Goal: Task Accomplishment & Management: Use online tool/utility

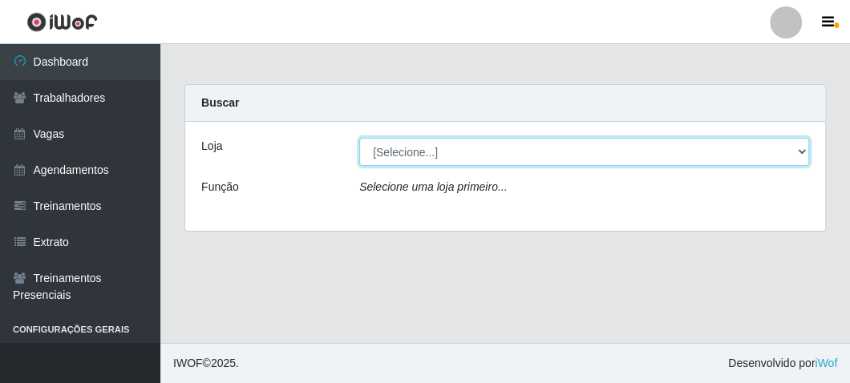
drag, startPoint x: 0, startPoint y: 0, endPoint x: 386, endPoint y: 162, distance: 418.3
click at [385, 150] on select "[Selecione...] FrigoMaster" at bounding box center [584, 152] width 450 height 28
select select "392"
click at [359, 138] on select "[Selecione...] FrigoMaster" at bounding box center [584, 152] width 450 height 28
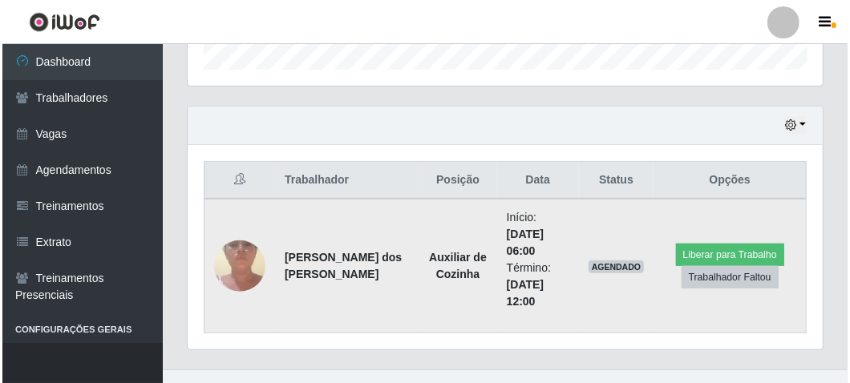
scroll to position [526, 0]
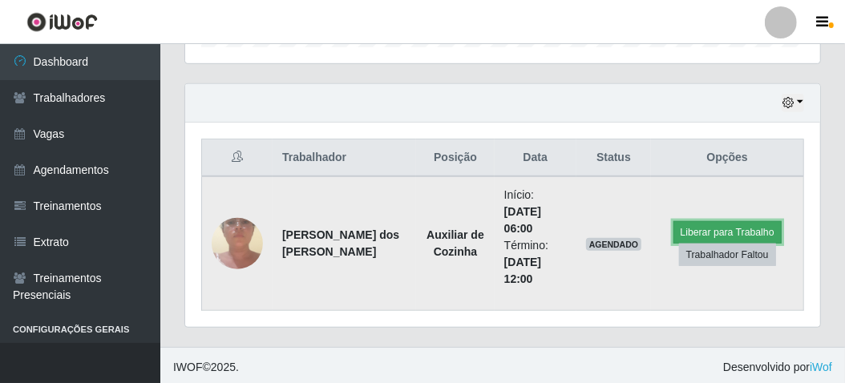
click at [693, 229] on button "Liberar para Trabalho" at bounding box center [728, 232] width 108 height 22
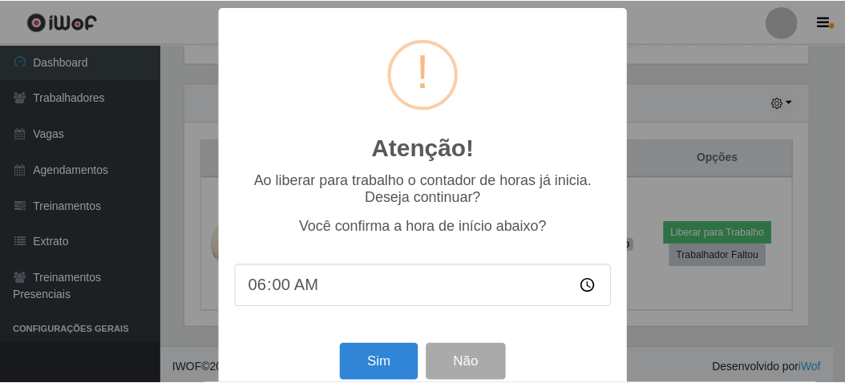
scroll to position [332, 628]
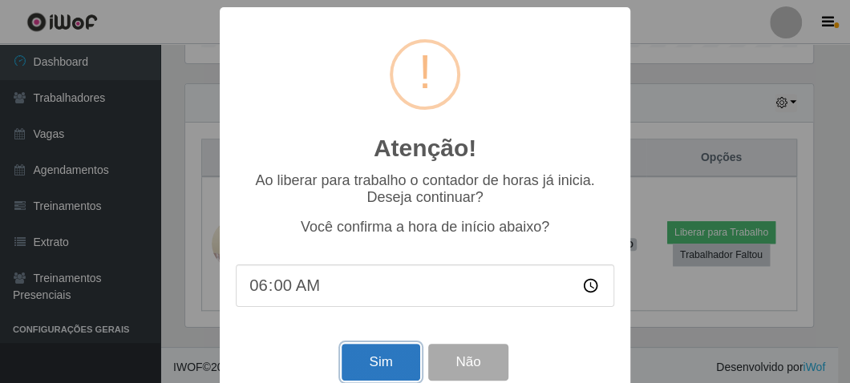
click at [350, 355] on button "Sim" at bounding box center [381, 363] width 78 height 38
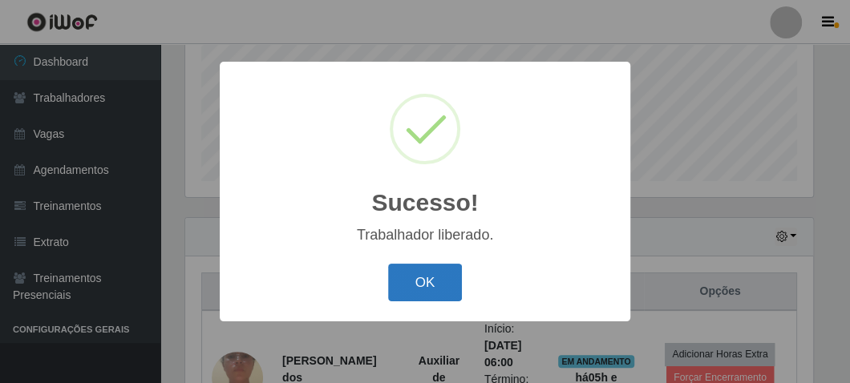
click at [416, 274] on button "OK" at bounding box center [425, 283] width 75 height 38
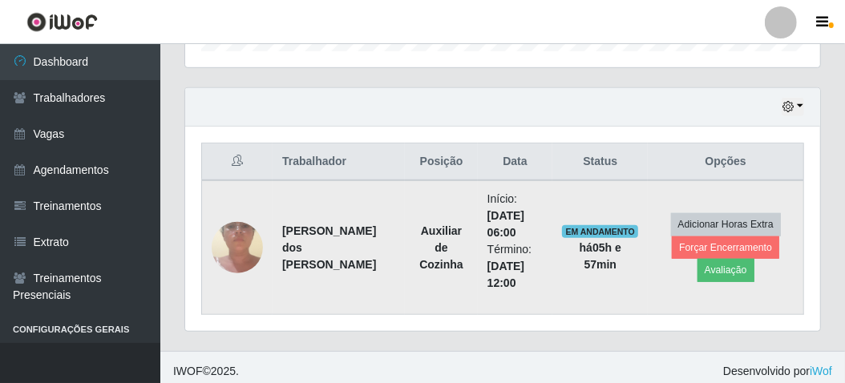
scroll to position [526, 0]
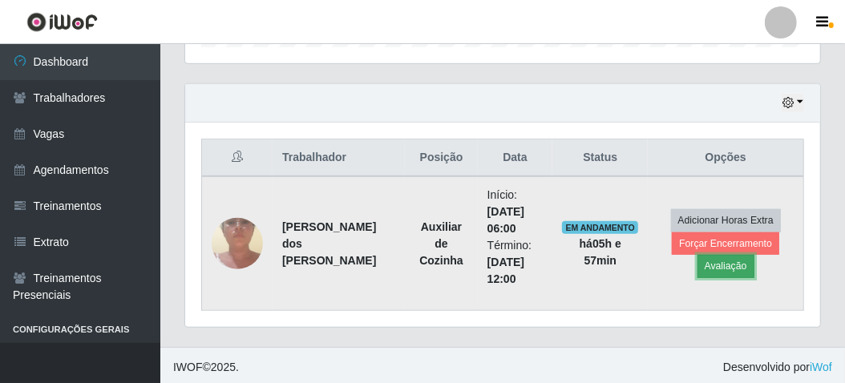
click at [714, 266] on button "Avaliação" at bounding box center [726, 266] width 57 height 22
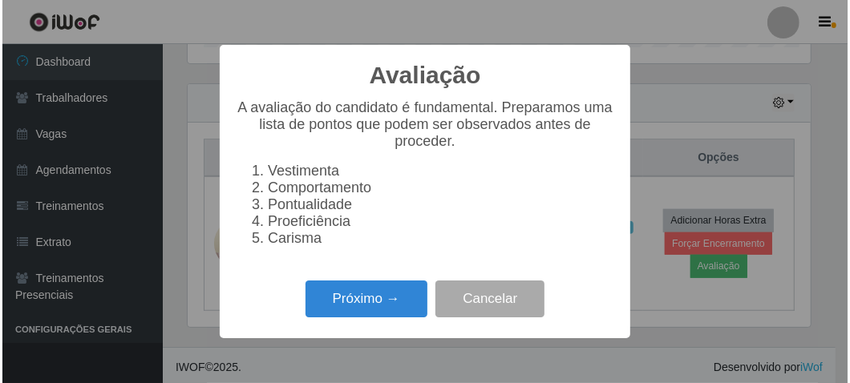
scroll to position [332, 628]
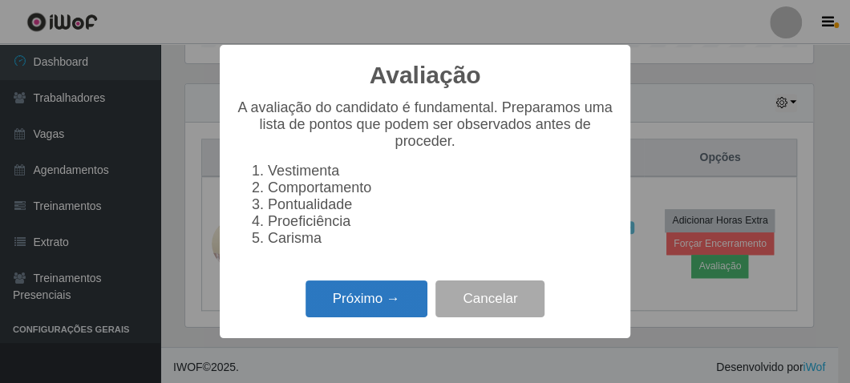
click at [325, 298] on button "Próximo →" at bounding box center [367, 300] width 122 height 38
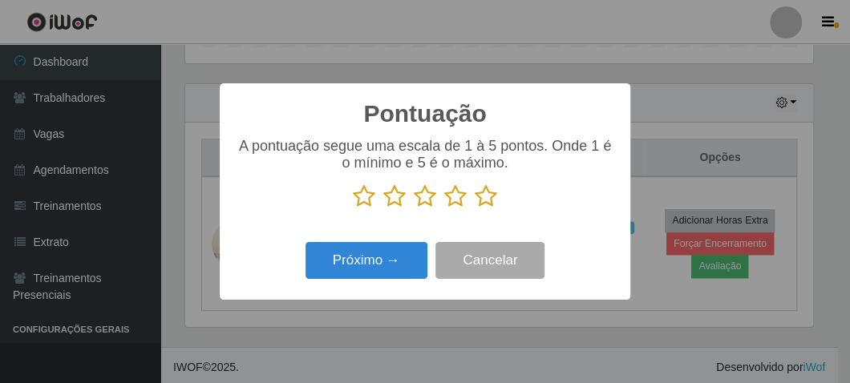
click at [492, 200] on icon at bounding box center [486, 196] width 22 height 24
click at [475, 208] on input "radio" at bounding box center [475, 208] width 0 height 0
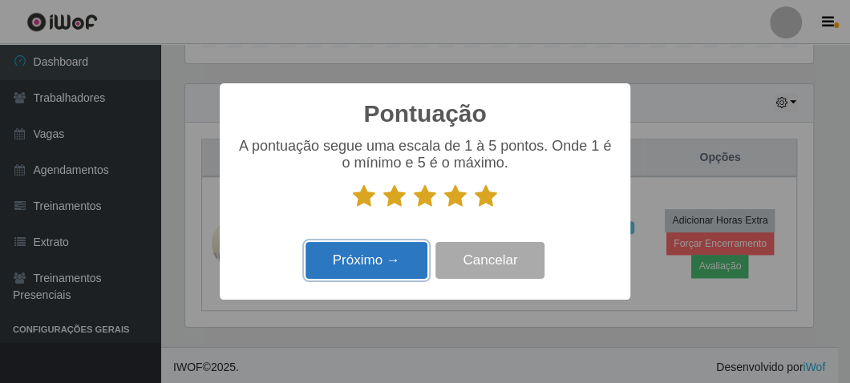
click at [370, 250] on button "Próximo →" at bounding box center [367, 261] width 122 height 38
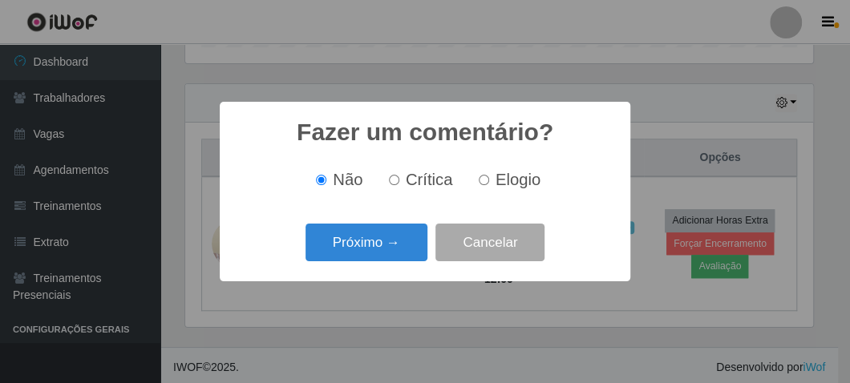
click at [370, 250] on button "Próximo →" at bounding box center [367, 243] width 122 height 38
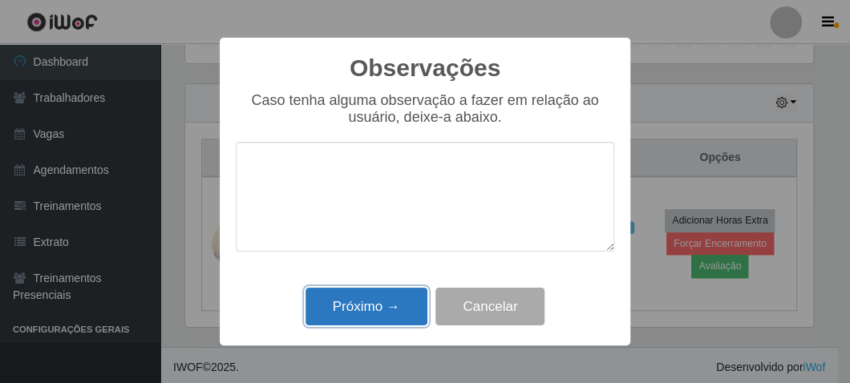
click at [381, 309] on button "Próximo →" at bounding box center [367, 307] width 122 height 38
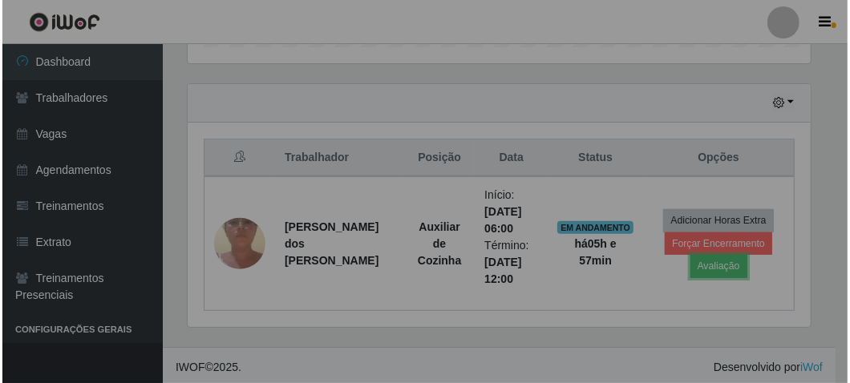
scroll to position [332, 635]
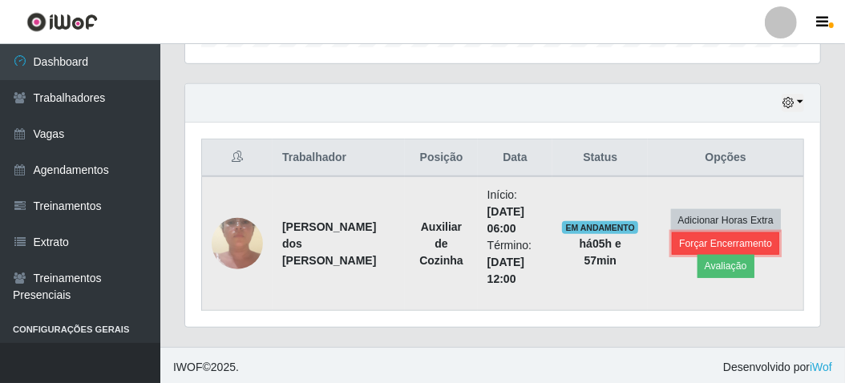
click at [687, 245] on button "Forçar Encerramento" at bounding box center [725, 244] width 107 height 22
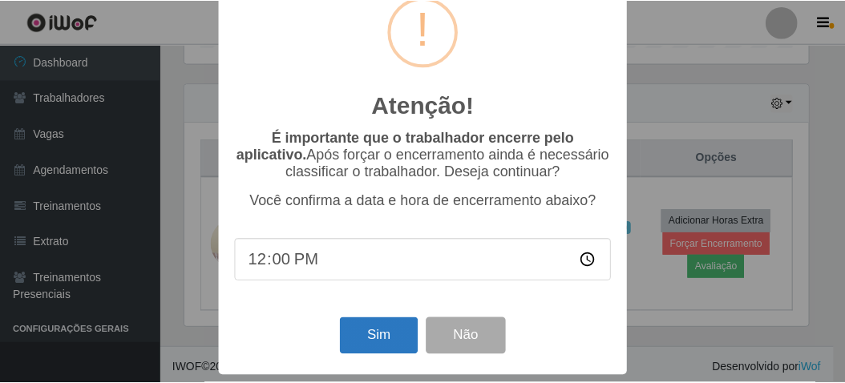
scroll to position [51, 0]
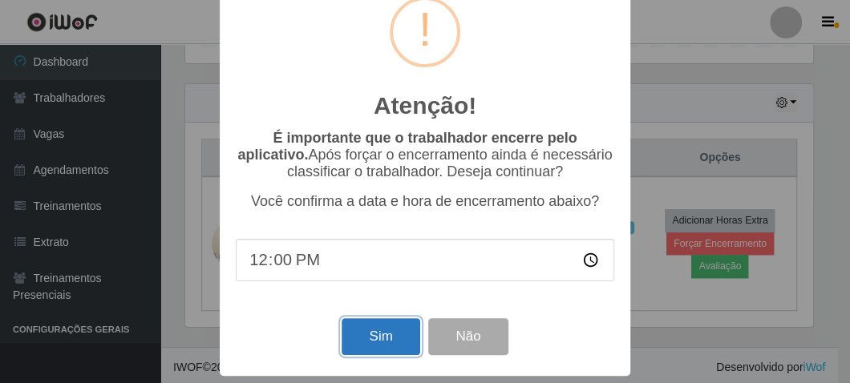
click at [367, 336] on button "Sim" at bounding box center [381, 337] width 78 height 38
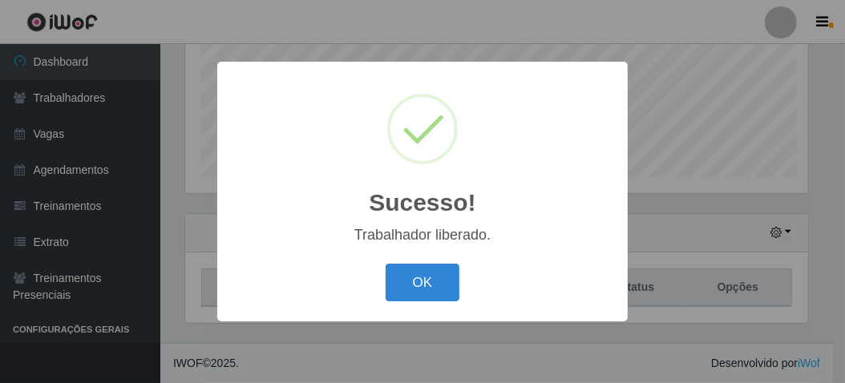
scroll to position [332, 628]
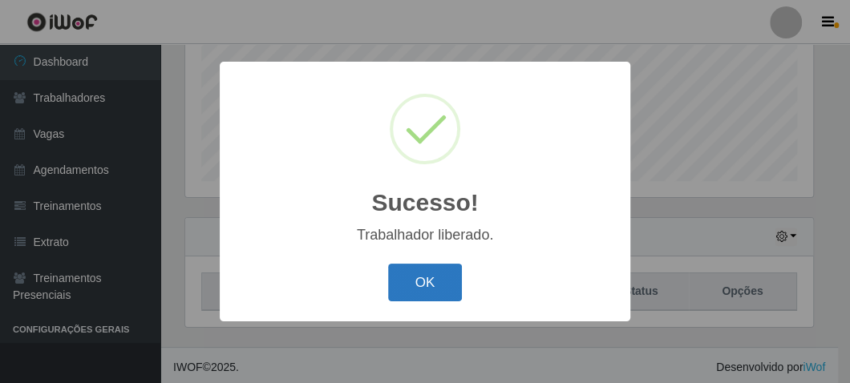
click at [428, 282] on button "OK" at bounding box center [425, 283] width 75 height 38
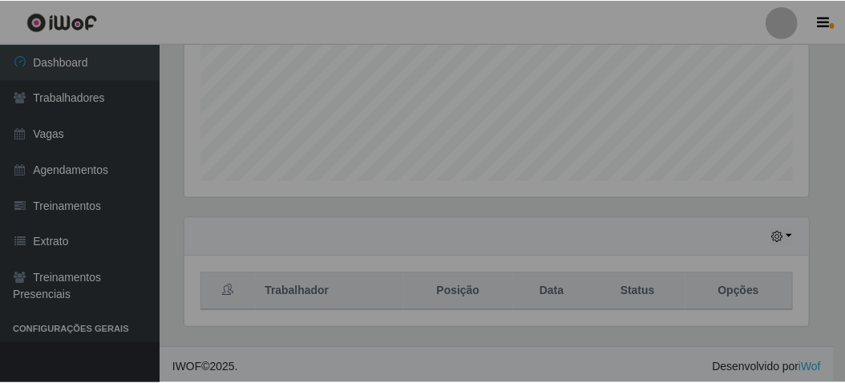
scroll to position [332, 635]
